Goal: Task Accomplishment & Management: Use online tool/utility

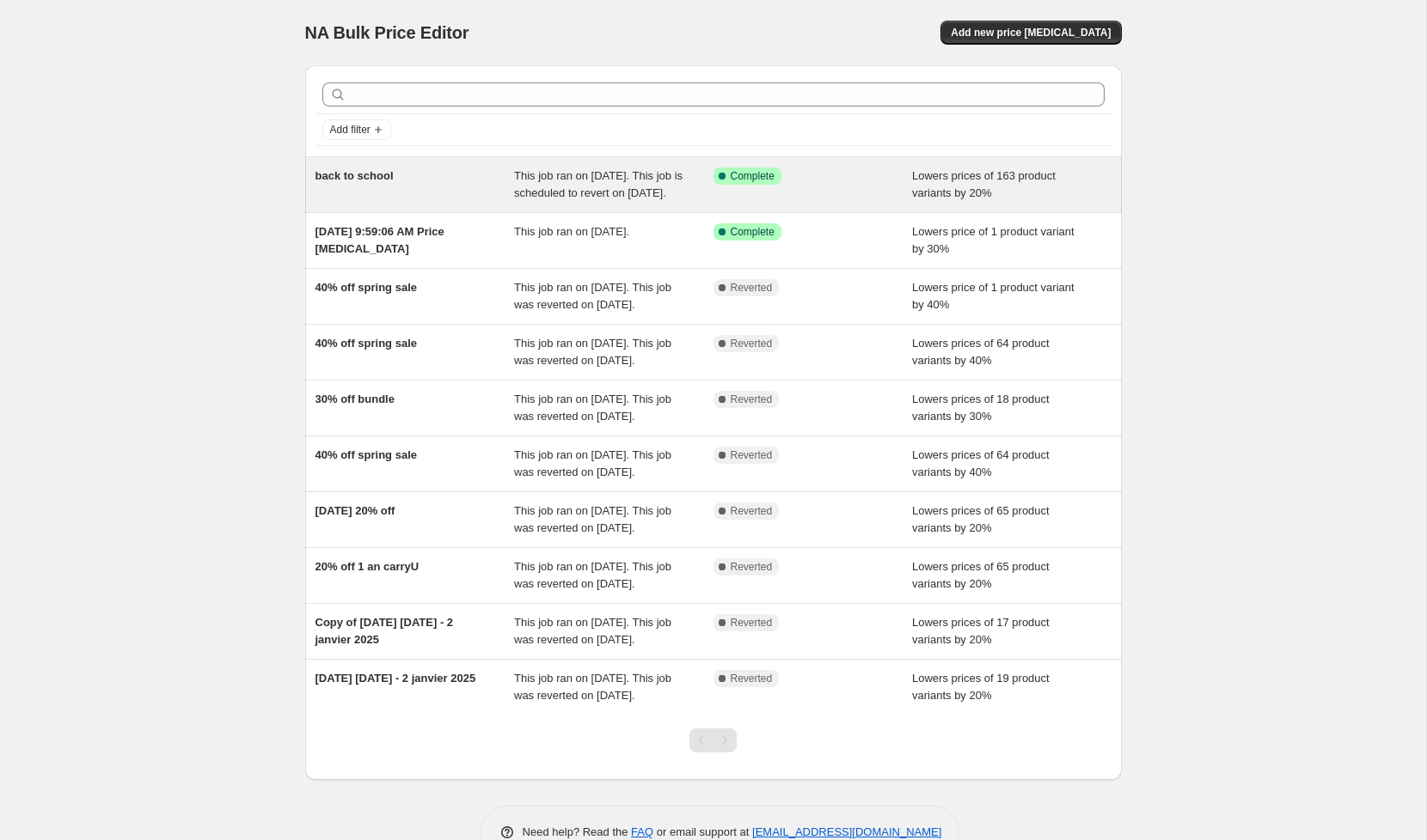
click at [431, 178] on div "back to school" at bounding box center [415, 185] width 199 height 35
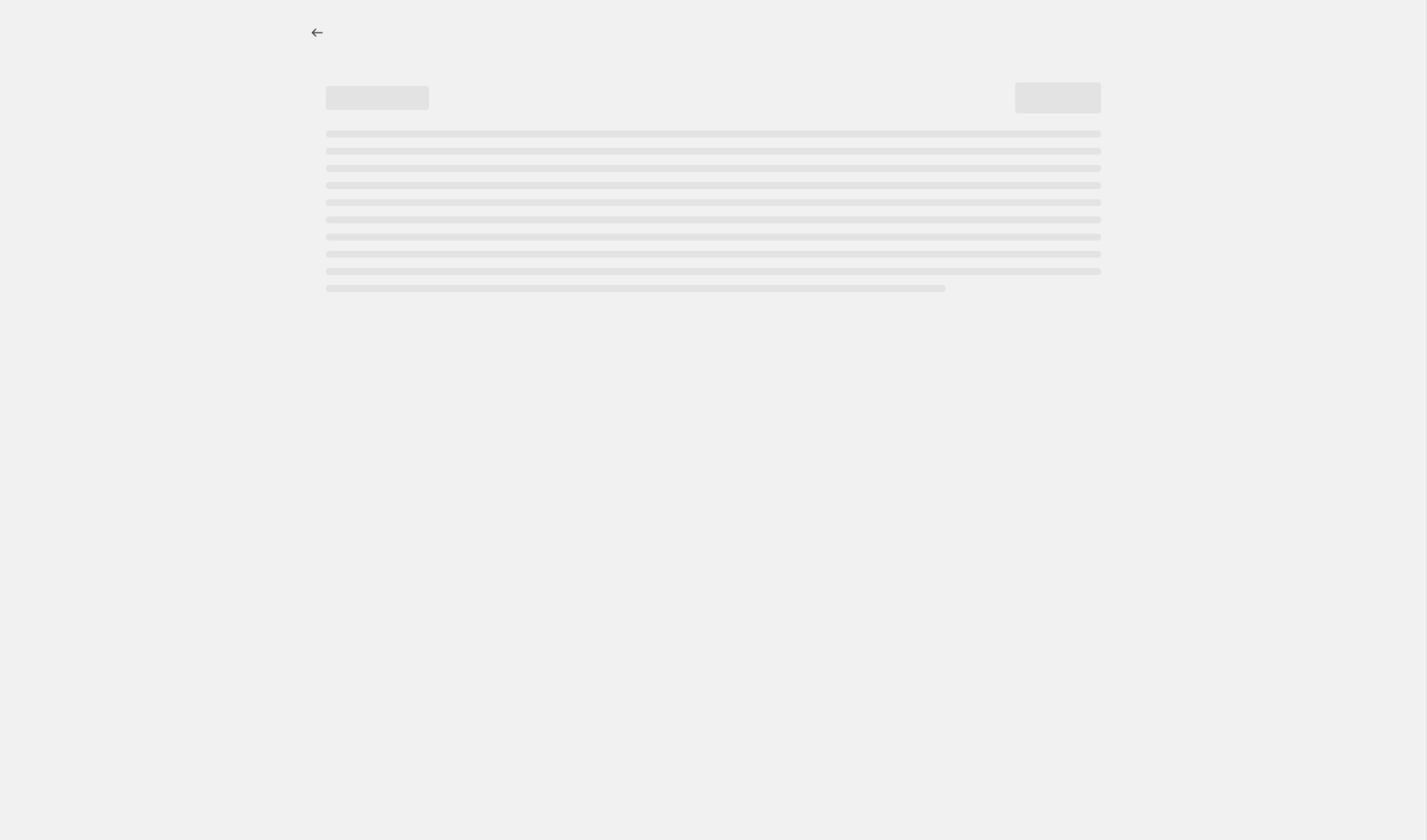
select select "percentage"
select select "collection"
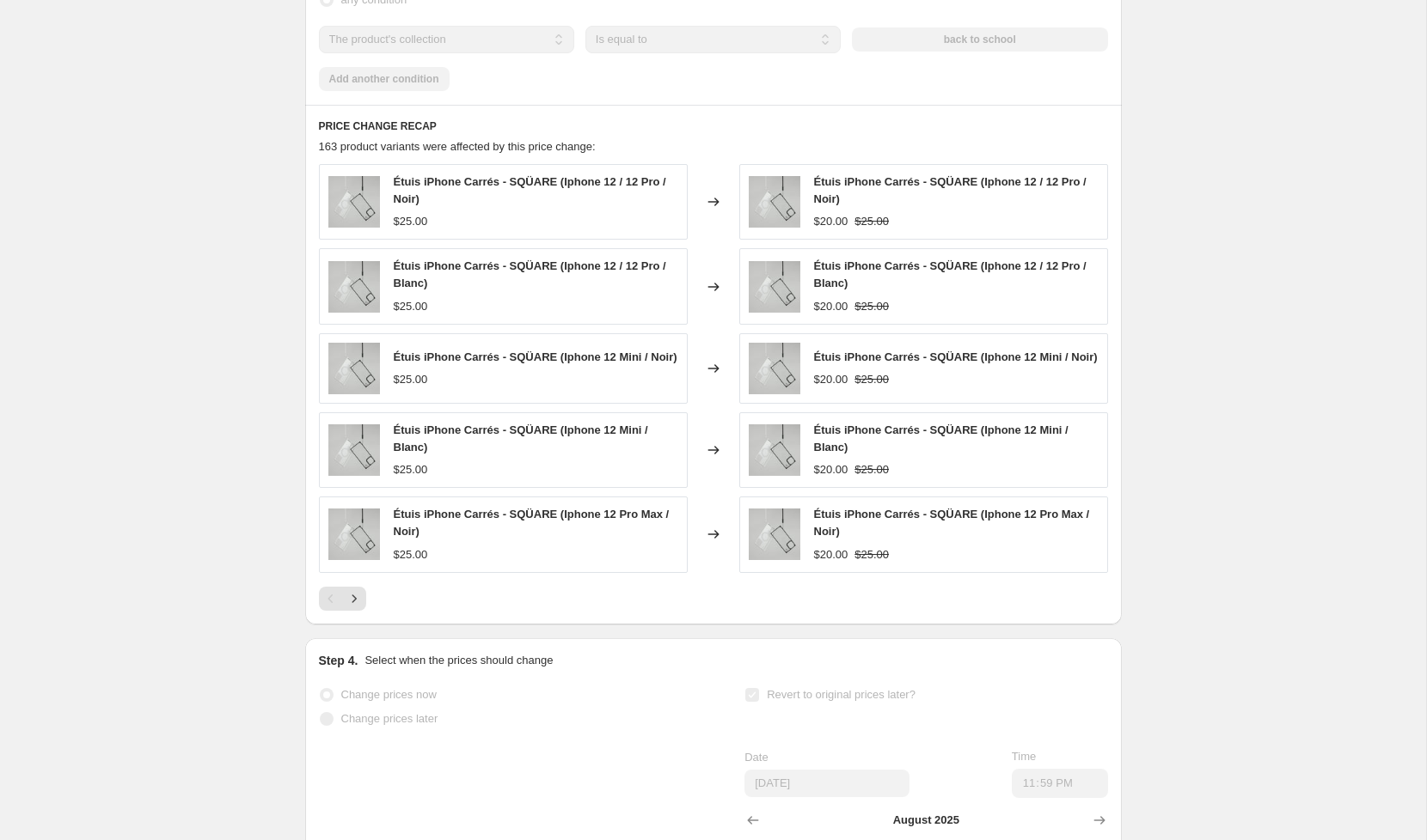
scroll to position [1209, 0]
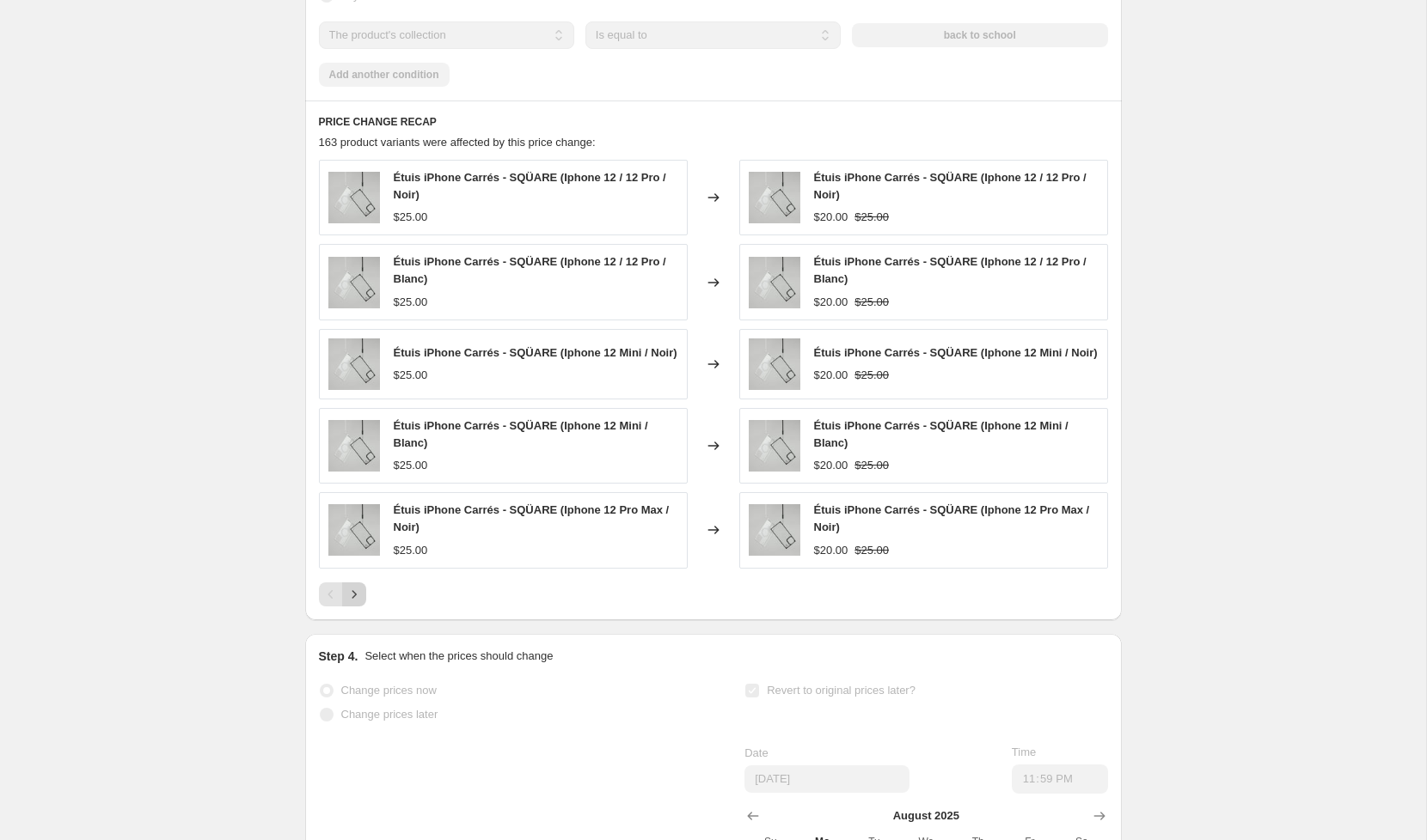
click at [363, 601] on button "Next" at bounding box center [354, 594] width 24 height 24
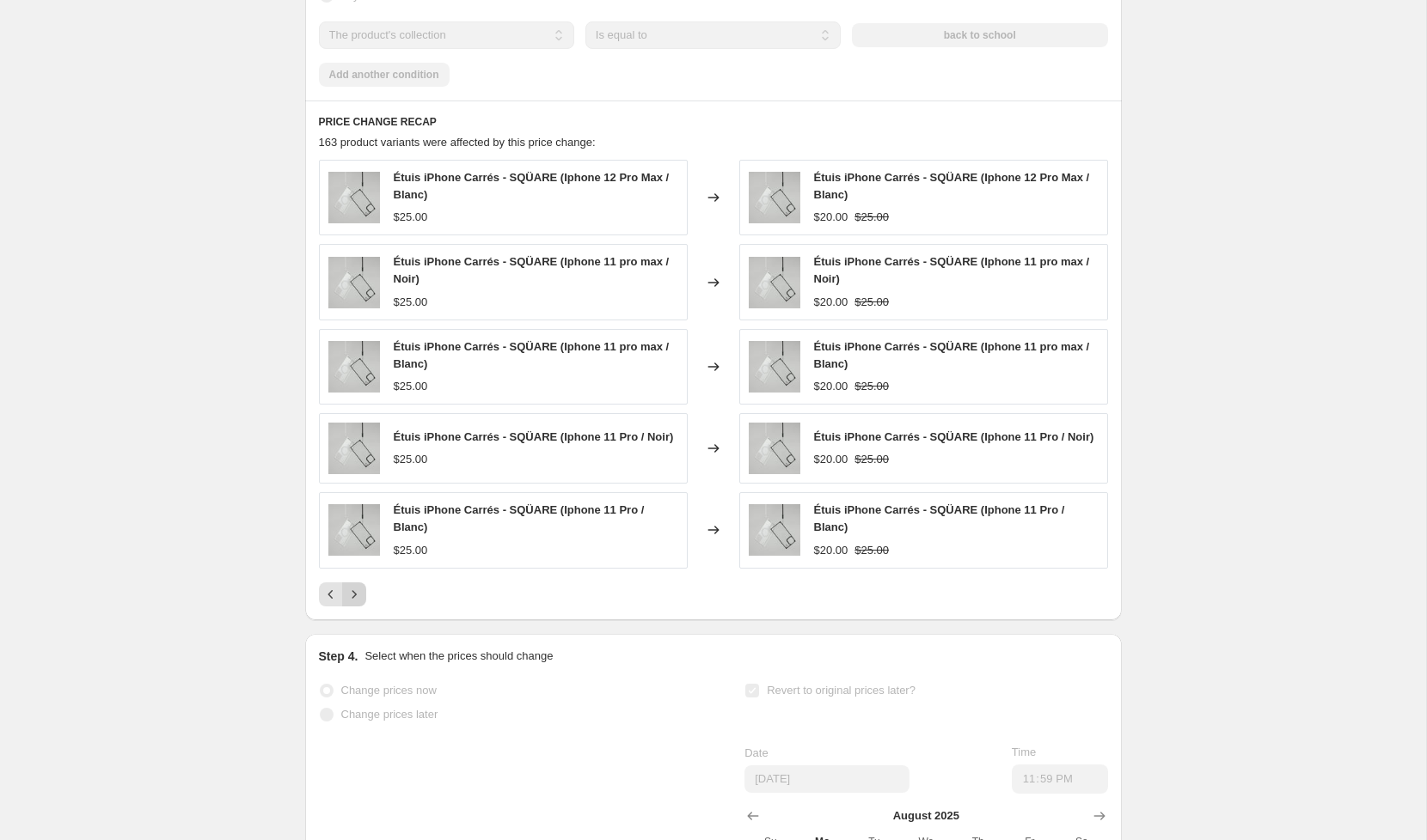
click at [363, 604] on button "Next" at bounding box center [354, 594] width 24 height 24
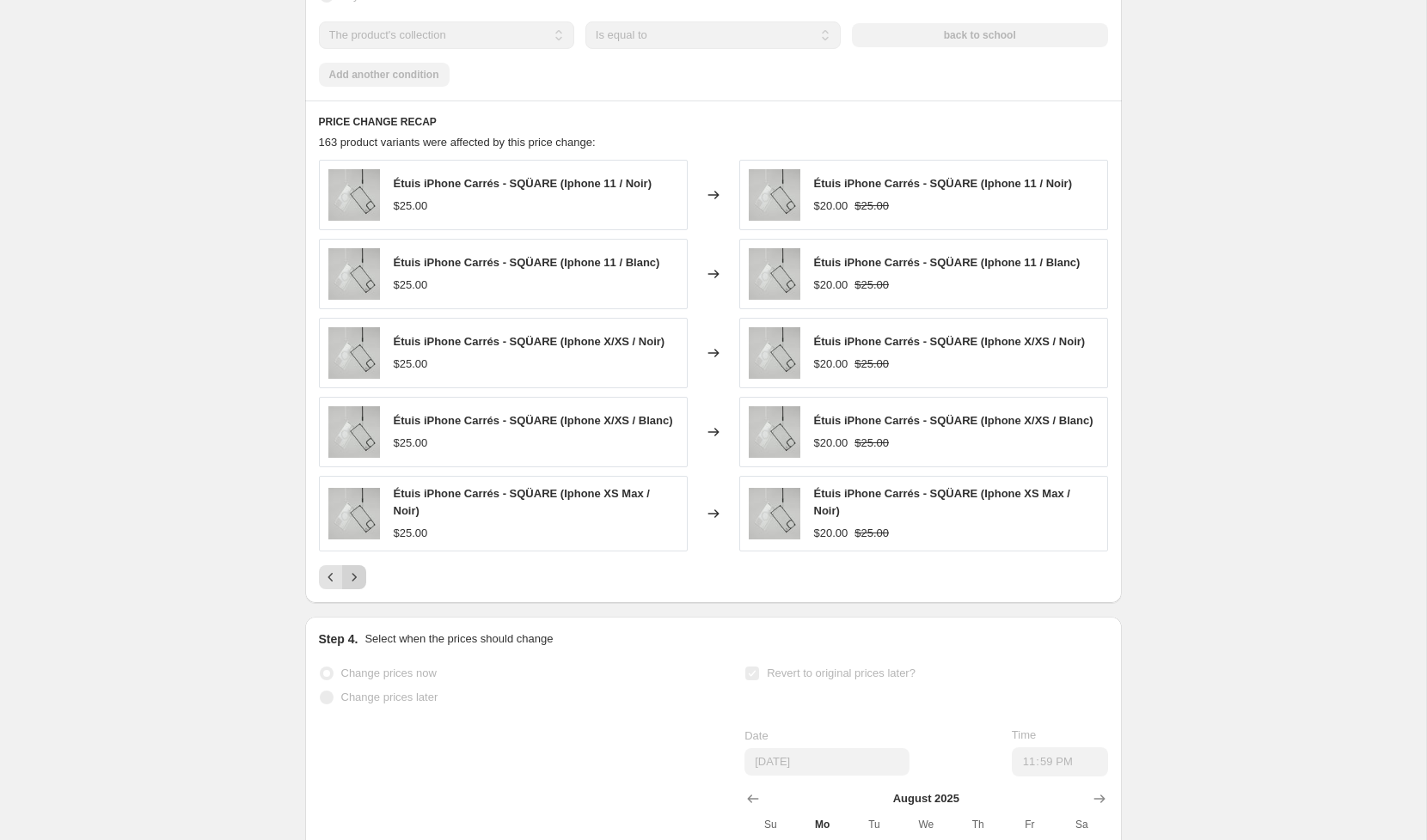
click at [354, 589] on button "Next" at bounding box center [354, 578] width 24 height 24
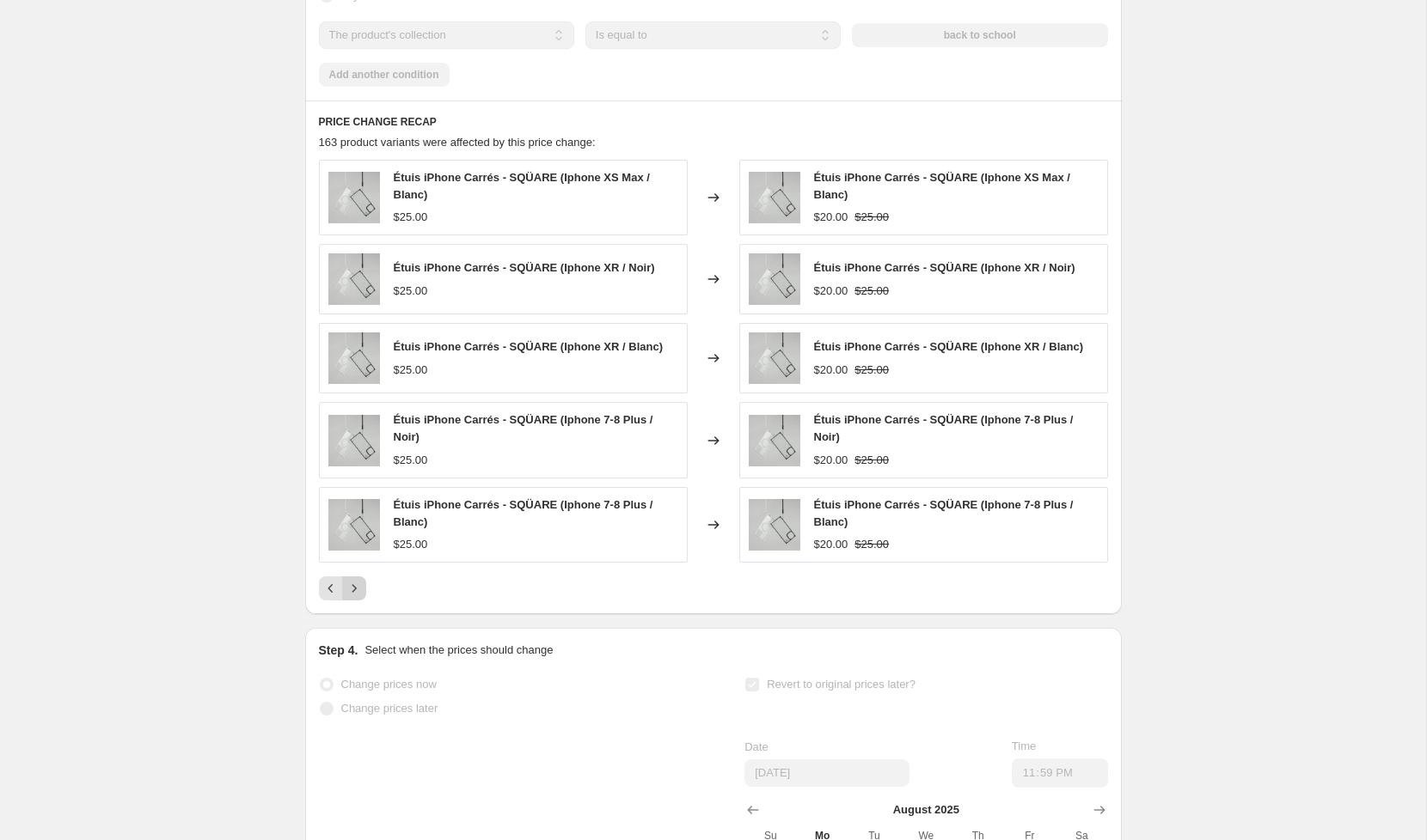
click at [354, 596] on icon "Next" at bounding box center [354, 588] width 17 height 17
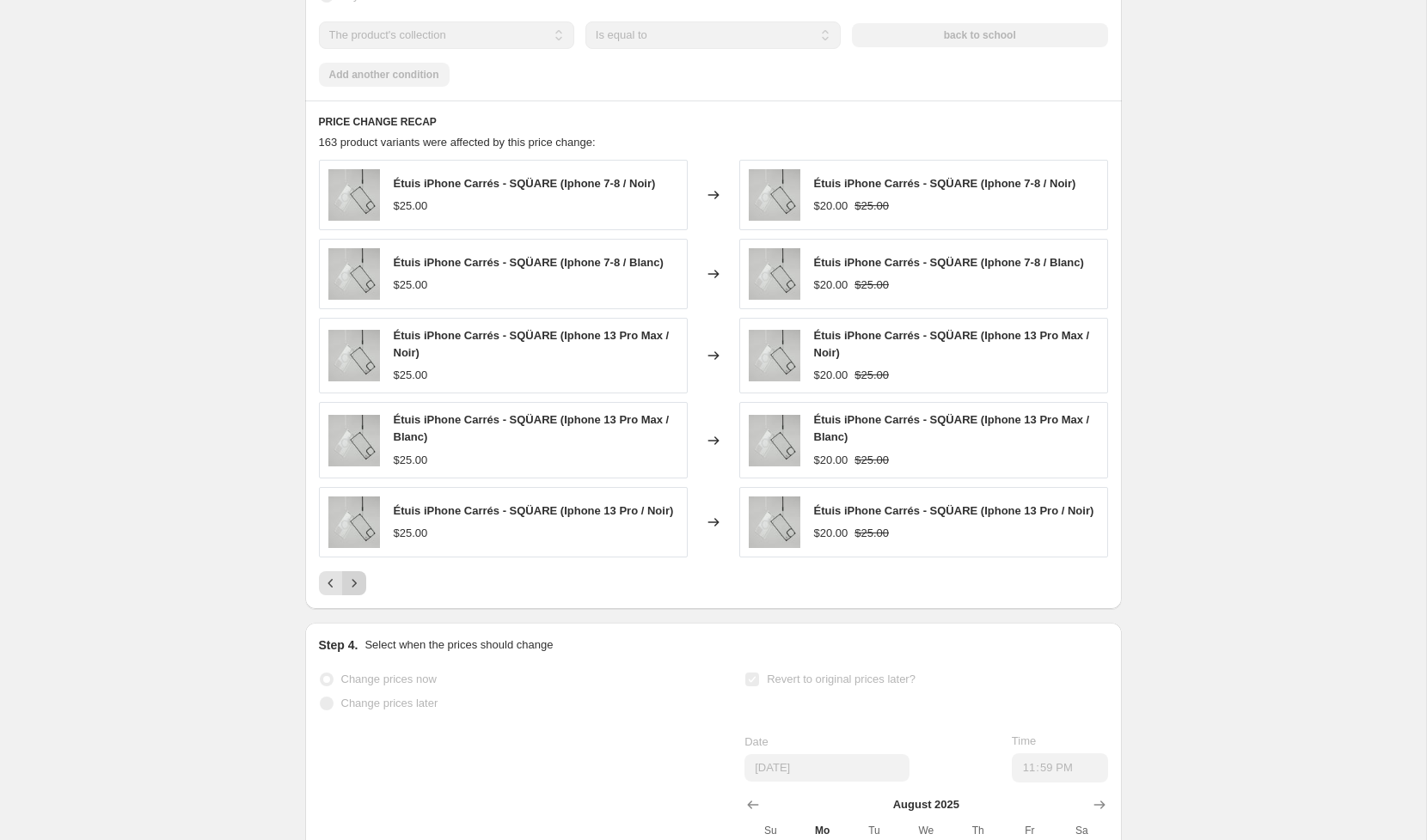
click at [354, 592] on icon "Next" at bounding box center [354, 583] width 17 height 17
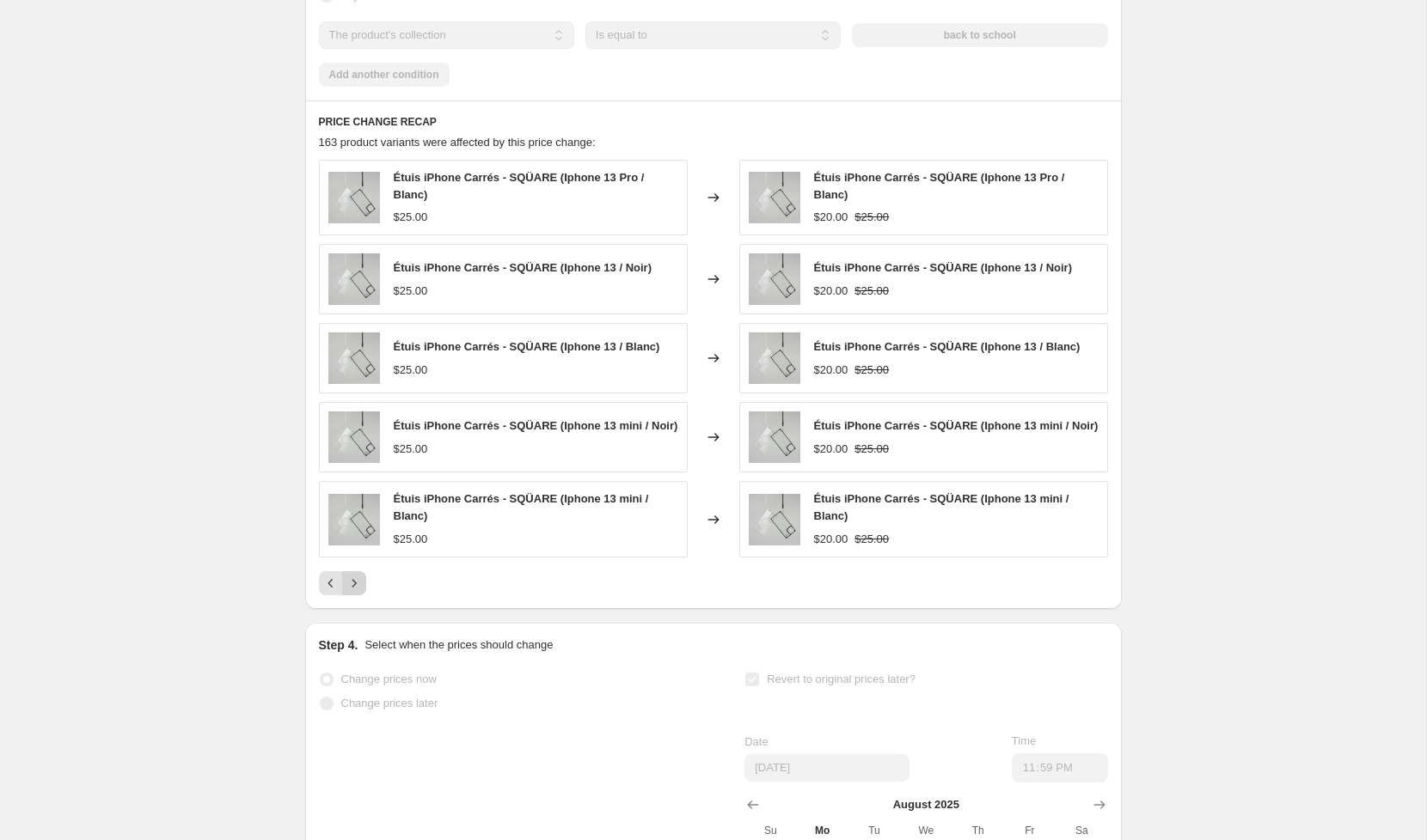
click at [355, 592] on icon "Next" at bounding box center [354, 583] width 17 height 17
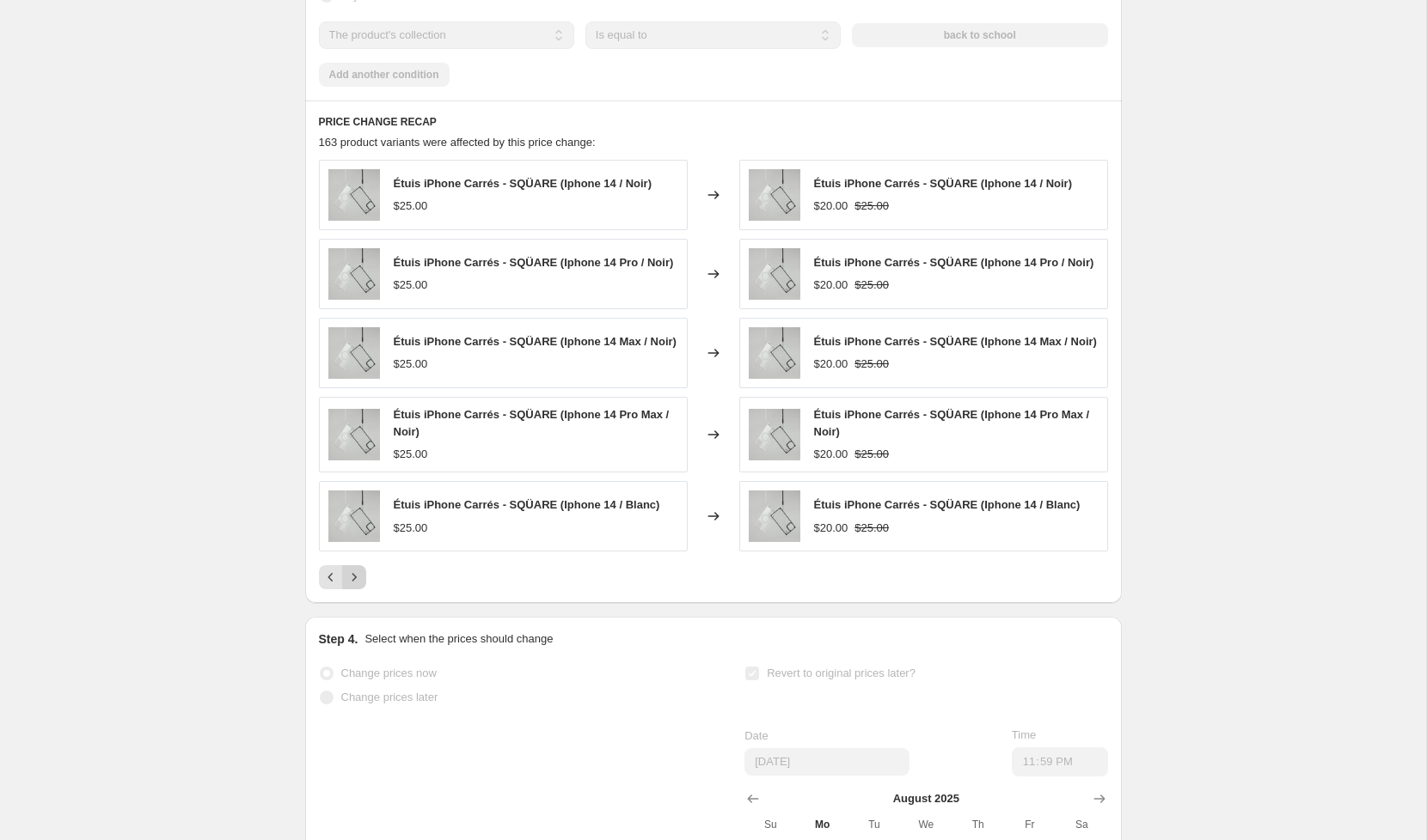
click at [355, 586] on icon "Next" at bounding box center [354, 577] width 17 height 17
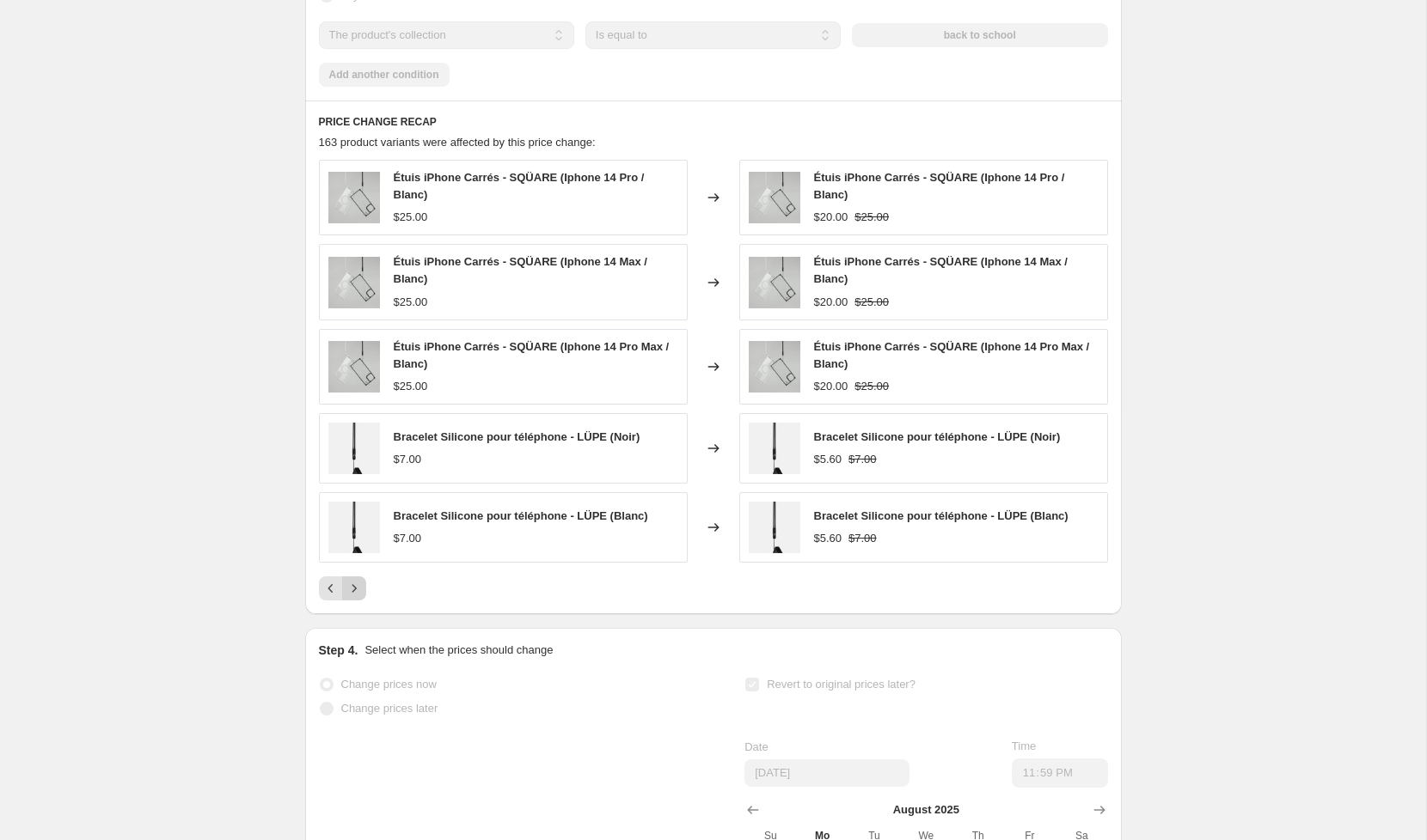
click at [356, 597] on icon "Next" at bounding box center [354, 588] width 17 height 17
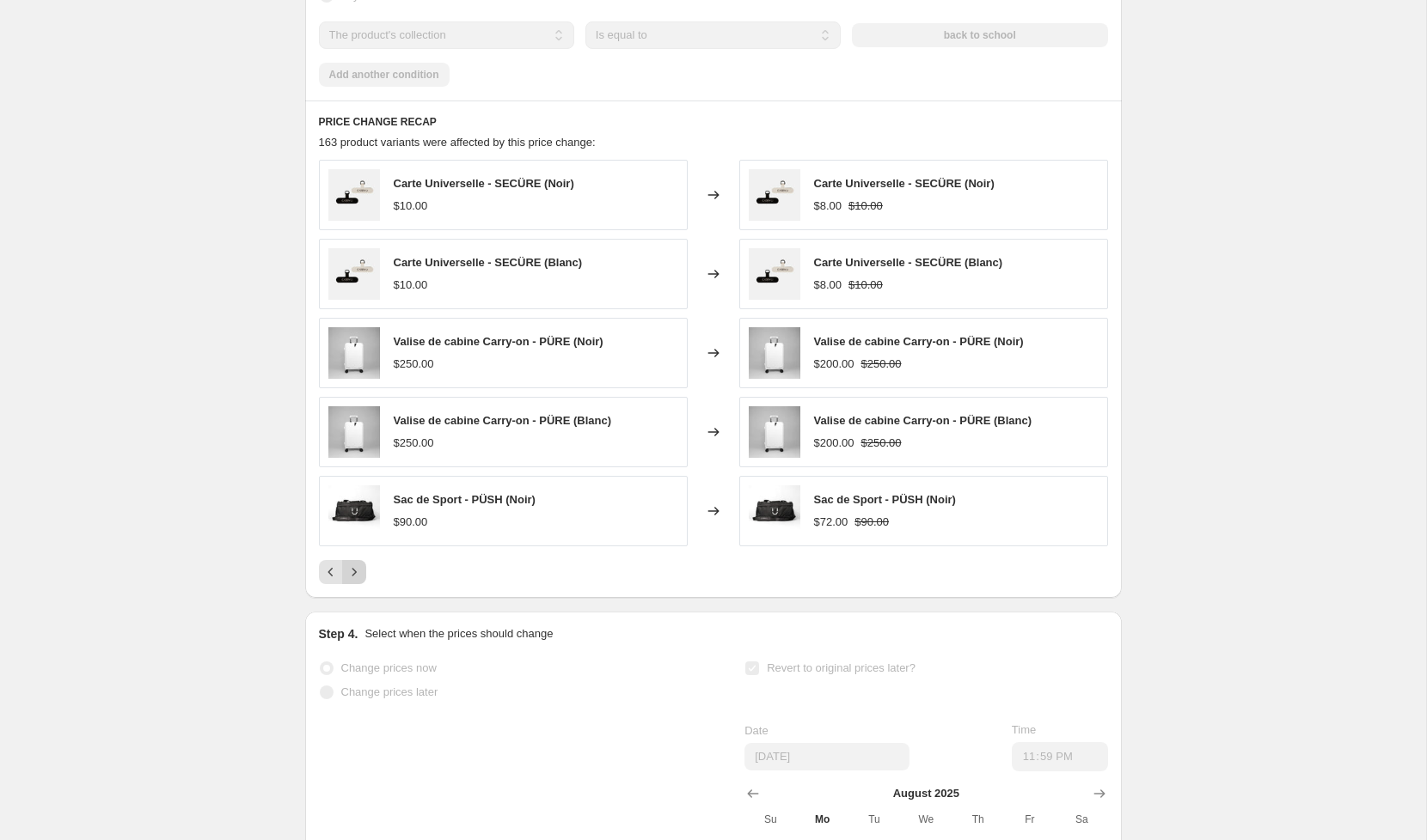
click at [352, 580] on icon "Next" at bounding box center [354, 573] width 17 height 17
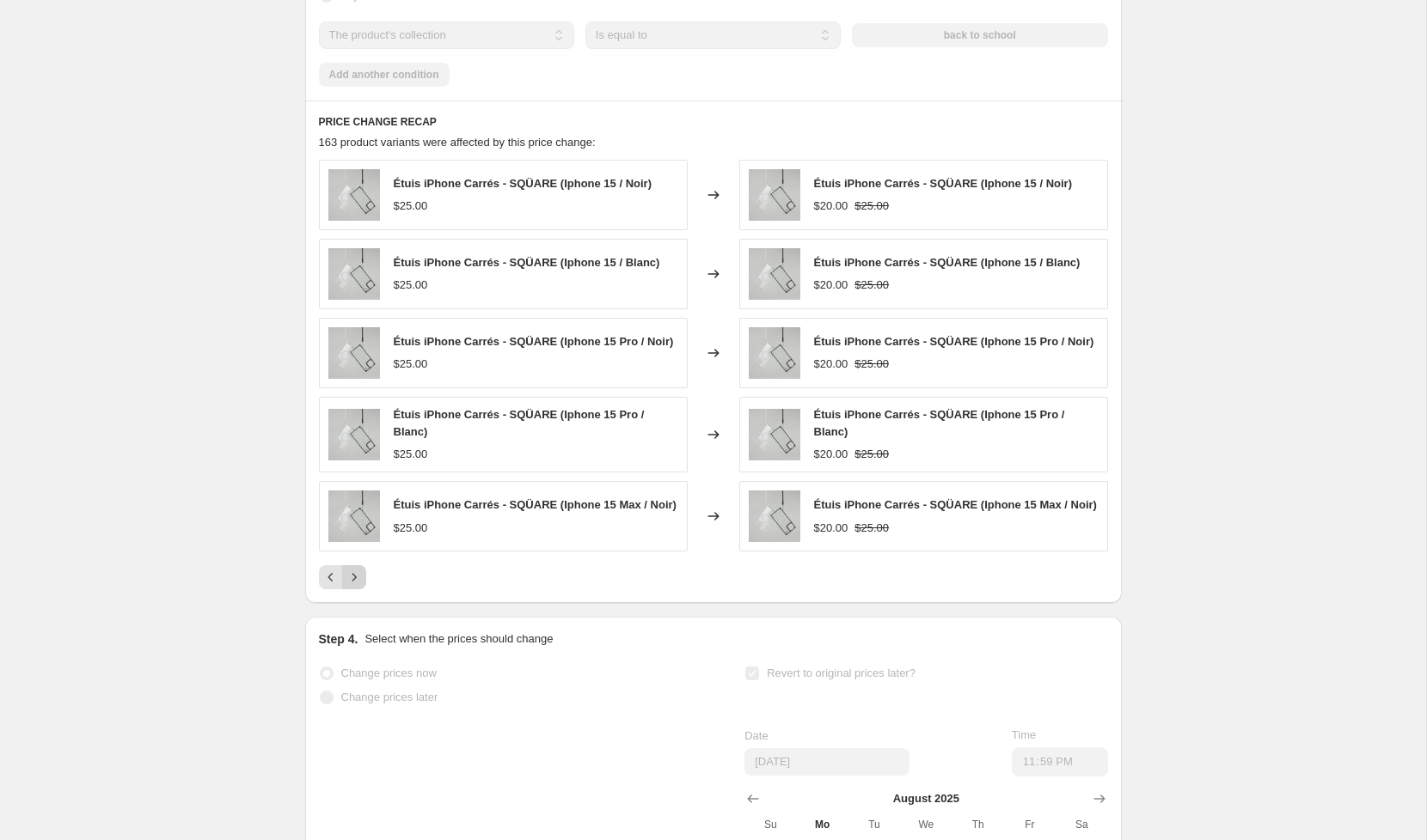
click at [352, 586] on icon "Next" at bounding box center [354, 577] width 17 height 17
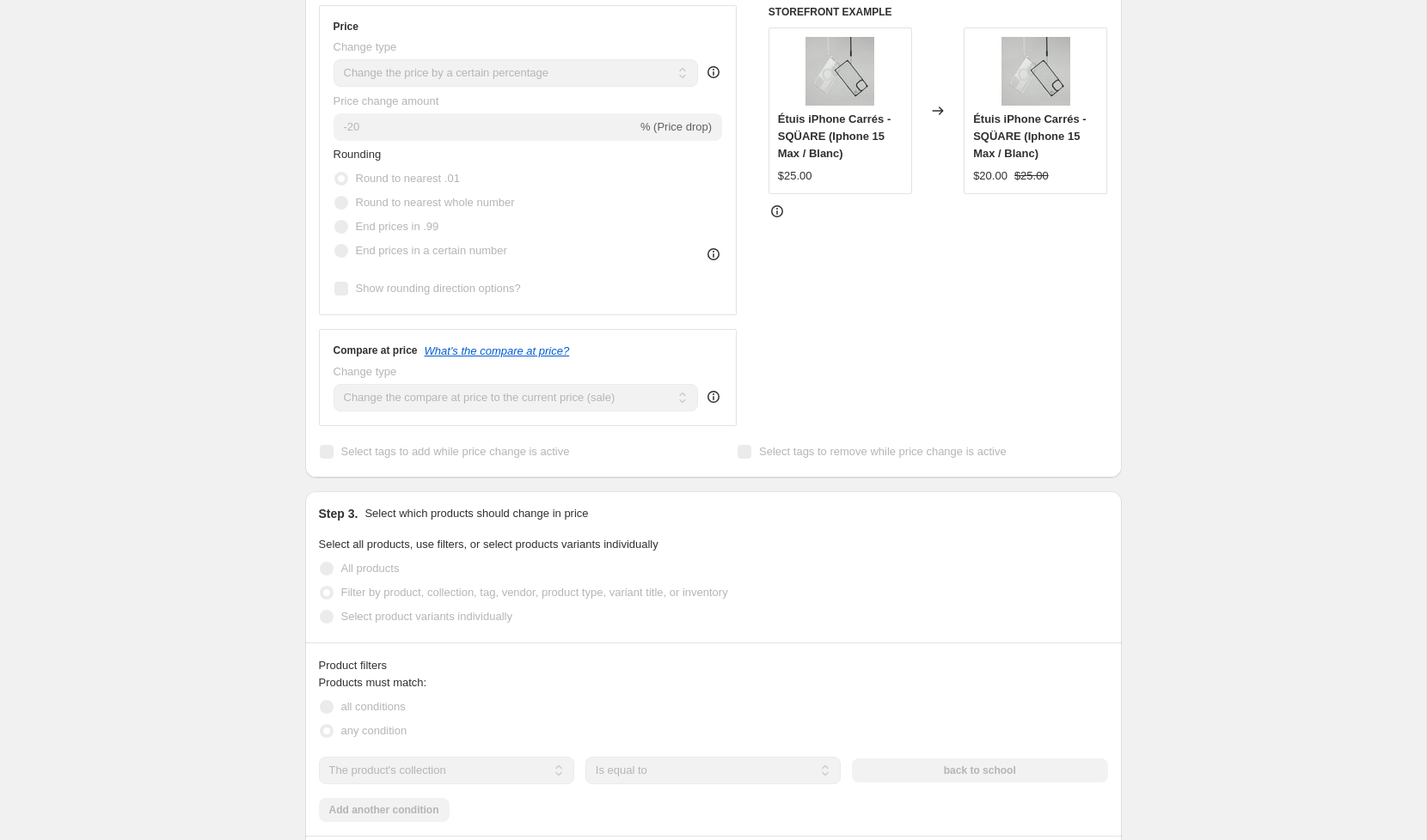
scroll to position [0, 0]
